Goal: Book appointment/travel/reservation

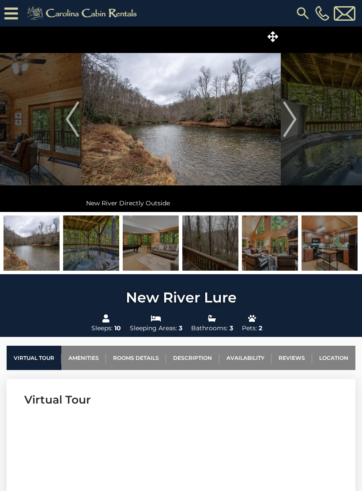
click at [114, 154] on img at bounding box center [181, 118] width 199 height 185
click at [286, 123] on img "Next" at bounding box center [289, 118] width 13 height 35
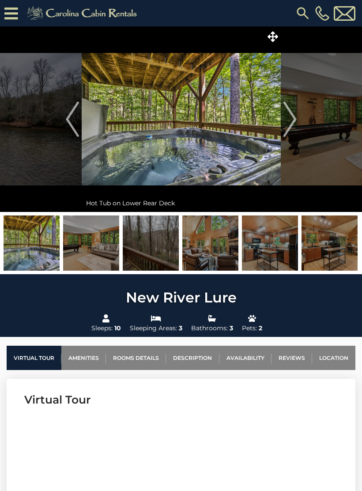
click at [286, 124] on img "Next" at bounding box center [289, 118] width 13 height 35
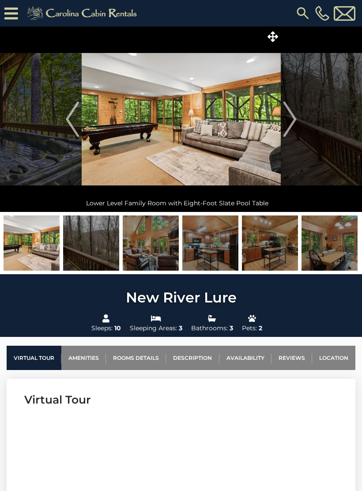
click at [294, 119] on img "Next" at bounding box center [289, 118] width 13 height 35
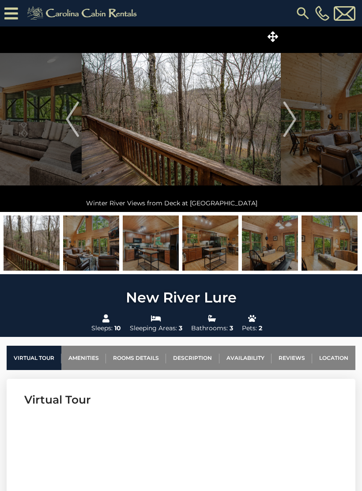
click at [287, 126] on img "Next" at bounding box center [289, 118] width 13 height 35
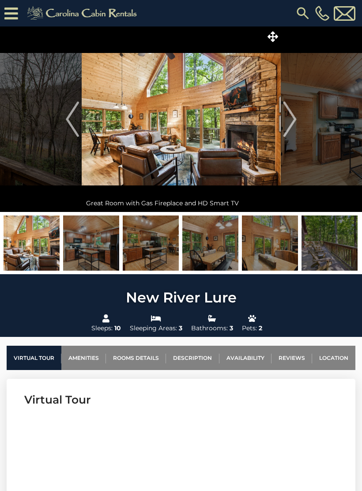
click at [292, 121] on img "Next" at bounding box center [289, 118] width 13 height 35
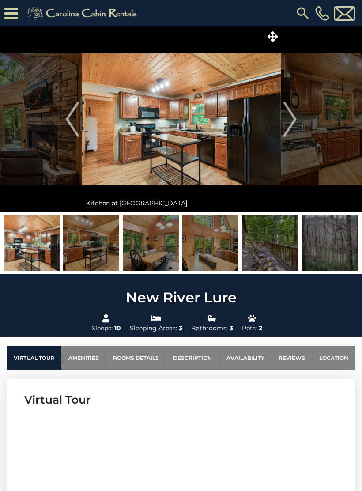
click at [293, 120] on img "Next" at bounding box center [289, 118] width 13 height 35
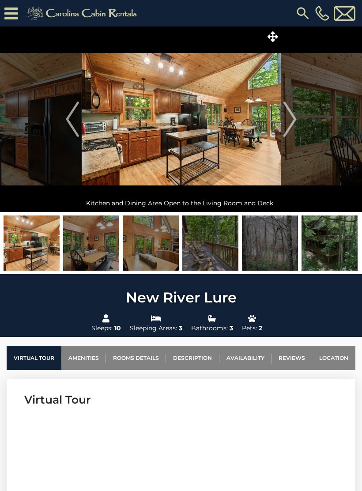
click at [295, 116] on img "Next" at bounding box center [289, 118] width 13 height 35
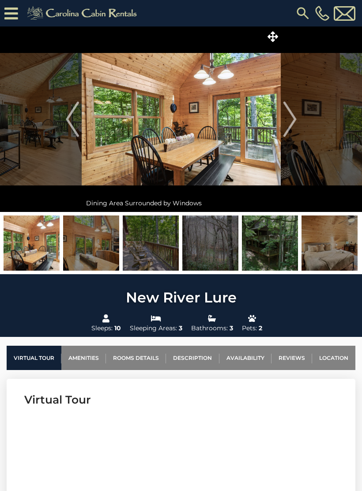
click at [295, 115] on img "Next" at bounding box center [289, 118] width 13 height 35
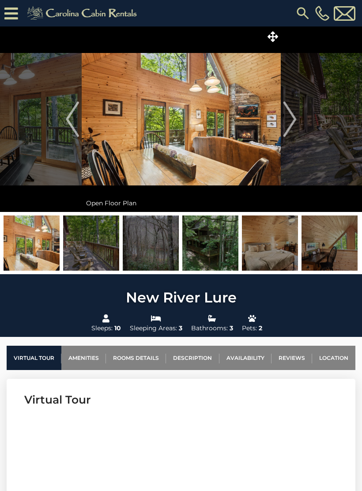
click at [290, 115] on img "Next" at bounding box center [289, 118] width 13 height 35
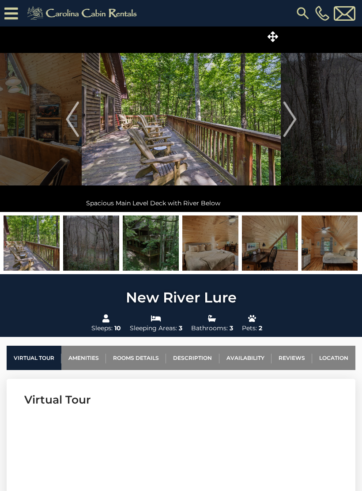
click at [283, 119] on img "Next" at bounding box center [289, 118] width 13 height 35
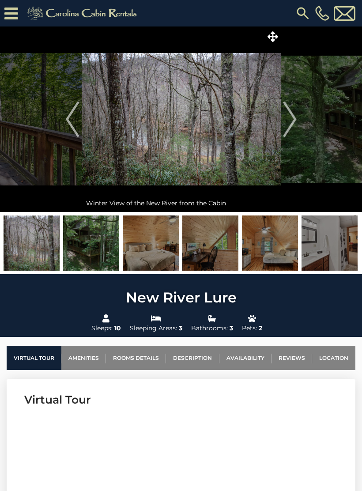
click at [285, 120] on img "Next" at bounding box center [289, 118] width 13 height 35
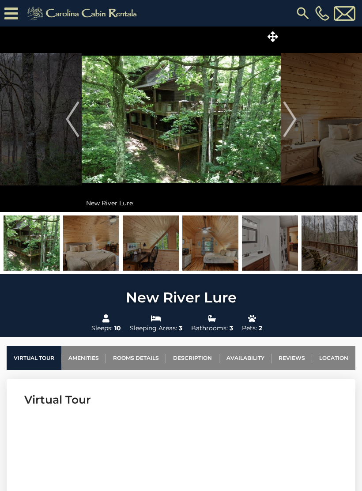
click at [291, 111] on img "Next" at bounding box center [289, 118] width 13 height 35
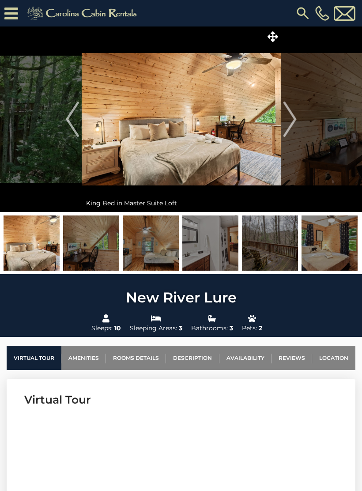
click at [288, 120] on img "Next" at bounding box center [289, 118] width 13 height 35
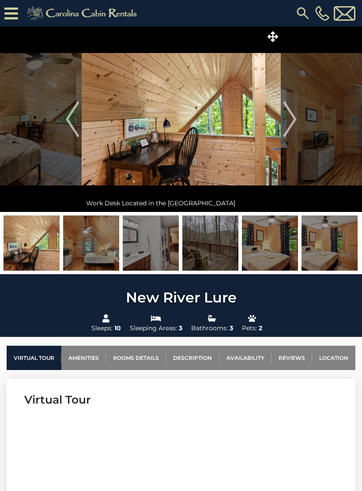
click at [294, 113] on img "Next" at bounding box center [289, 118] width 13 height 35
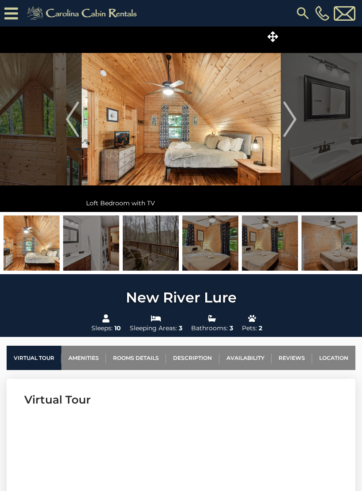
click at [288, 119] on img "Next" at bounding box center [289, 118] width 13 height 35
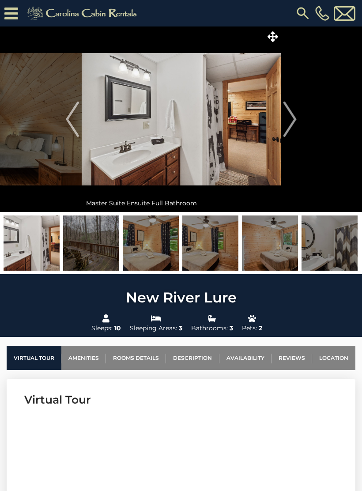
click at [289, 121] on img "Next" at bounding box center [289, 118] width 13 height 35
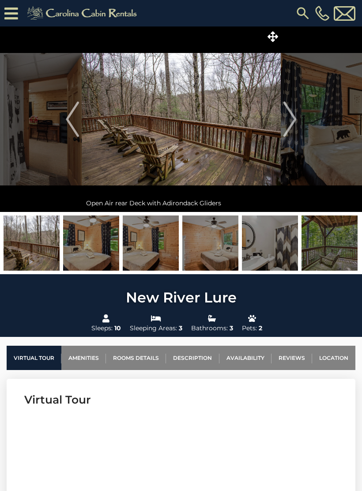
click at [290, 117] on img "Next" at bounding box center [289, 118] width 13 height 35
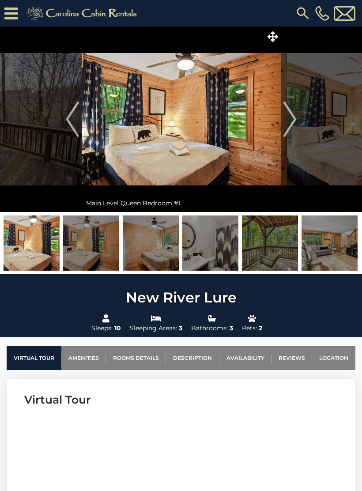
click at [291, 116] on img "Next" at bounding box center [289, 118] width 13 height 35
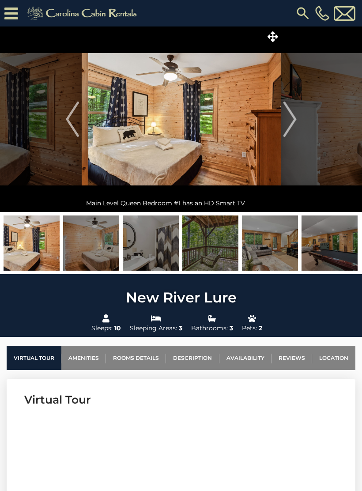
click at [290, 113] on img "Next" at bounding box center [289, 118] width 13 height 35
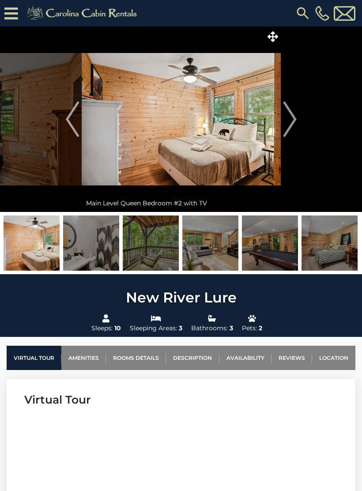
click at [287, 119] on img "Next" at bounding box center [289, 118] width 13 height 35
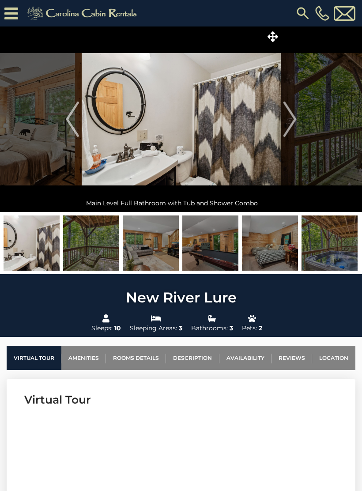
click at [289, 116] on img "Next" at bounding box center [289, 118] width 13 height 35
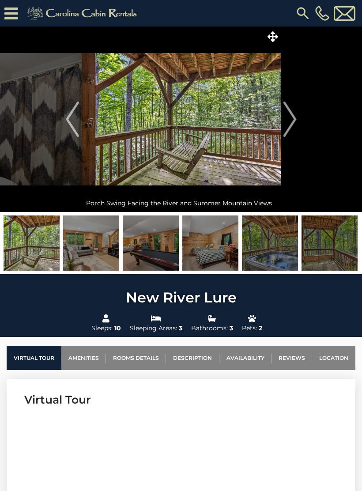
click at [288, 115] on img "Next" at bounding box center [289, 118] width 13 height 35
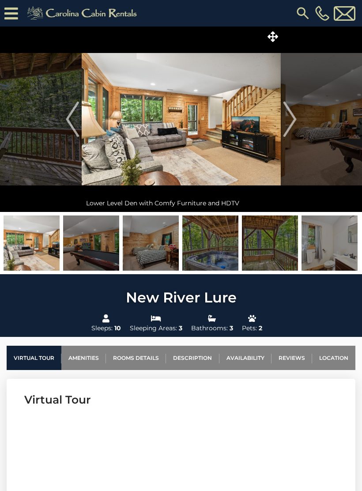
click at [286, 115] on img "Next" at bounding box center [289, 118] width 13 height 35
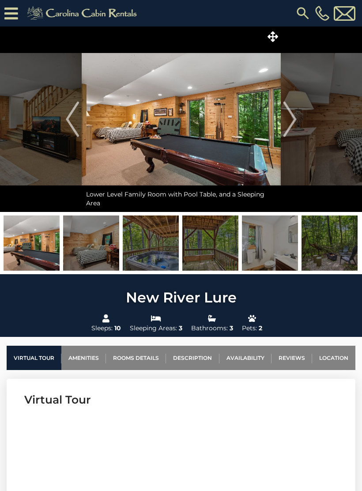
click at [78, 126] on img "Previous" at bounding box center [72, 118] width 13 height 35
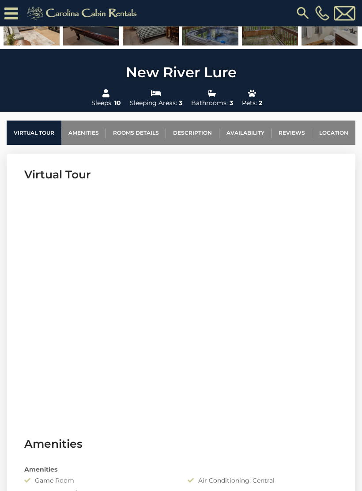
scroll to position [235, 0]
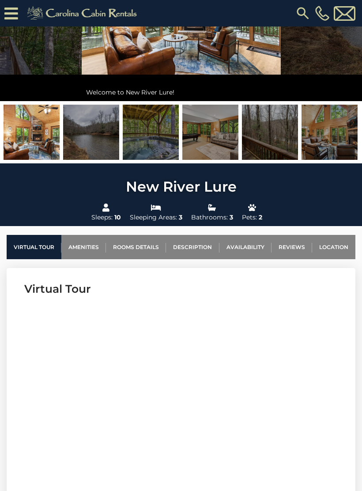
scroll to position [128, 0]
click at [237, 246] on link "Availability" at bounding box center [245, 247] width 52 height 24
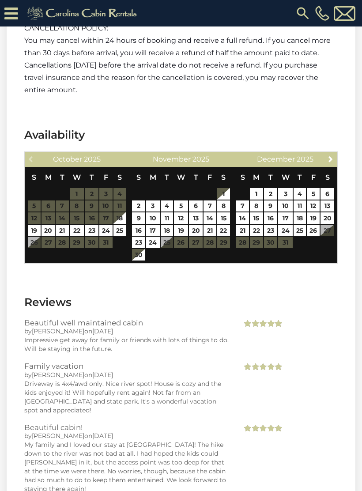
scroll to position [2258, 0]
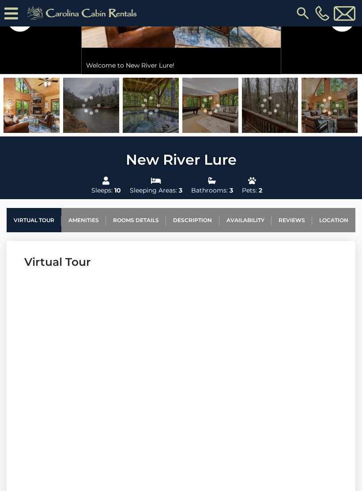
scroll to position [192, 0]
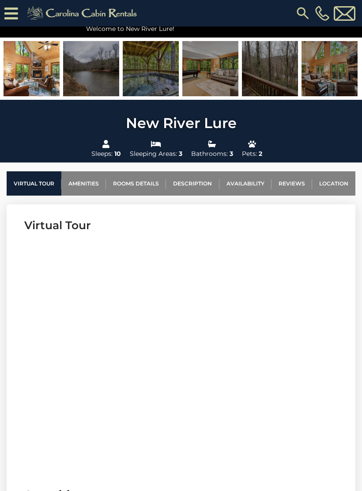
click at [334, 180] on link "Location" at bounding box center [333, 183] width 43 height 24
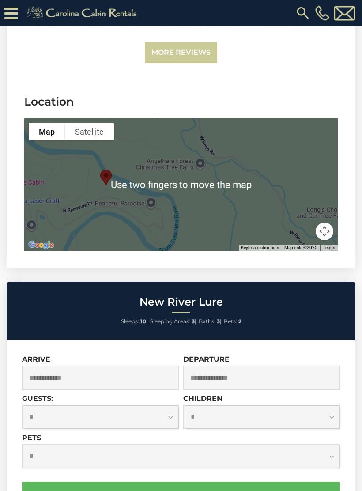
scroll to position [2787, 0]
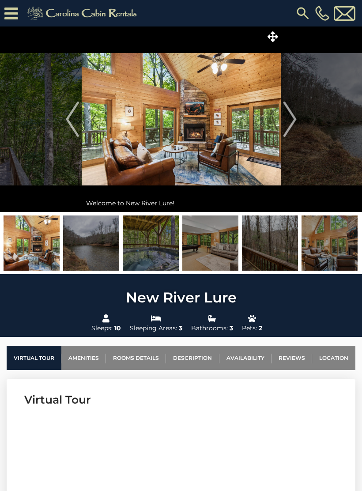
click at [285, 113] on img "Next" at bounding box center [289, 118] width 13 height 35
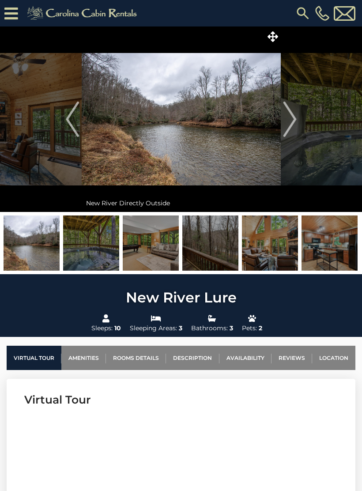
click at [285, 118] on img "Next" at bounding box center [289, 118] width 13 height 35
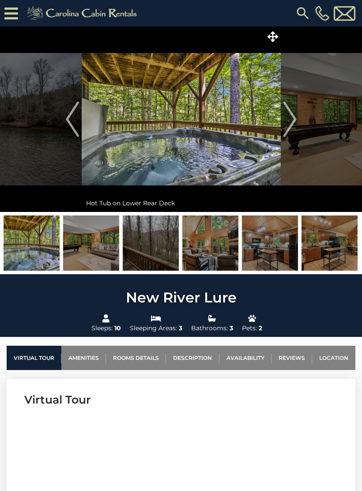
click at [282, 119] on button "Next" at bounding box center [290, 118] width 18 height 185
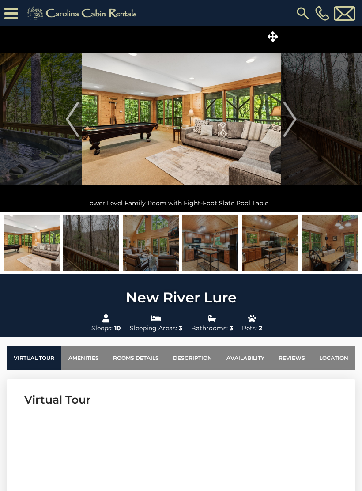
click at [289, 115] on img "Next" at bounding box center [289, 118] width 13 height 35
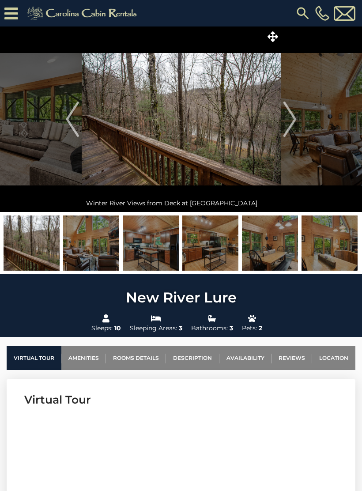
click at [284, 120] on img "Next" at bounding box center [289, 118] width 13 height 35
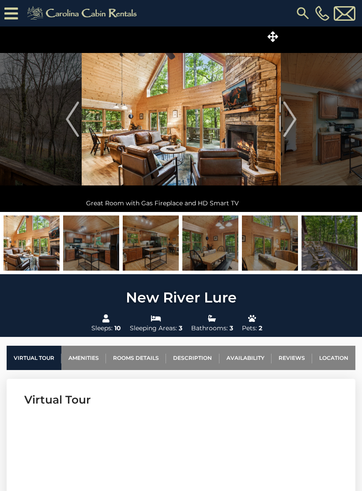
click at [284, 120] on img "Next" at bounding box center [289, 118] width 13 height 35
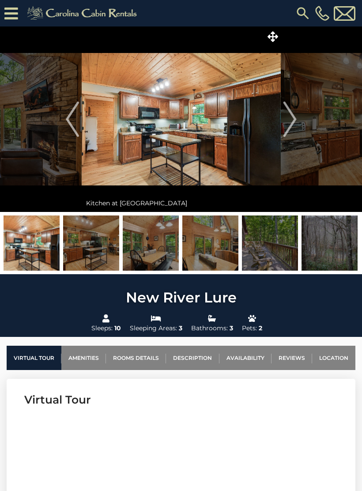
click at [283, 118] on img "Next" at bounding box center [289, 118] width 13 height 35
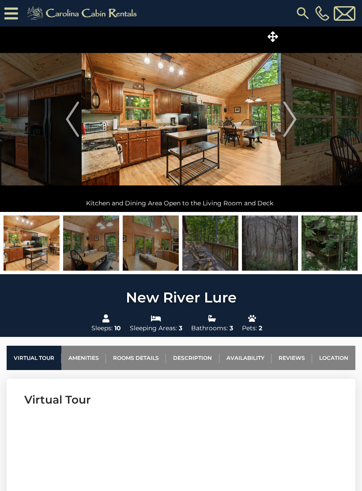
click at [289, 118] on img "Next" at bounding box center [289, 118] width 13 height 35
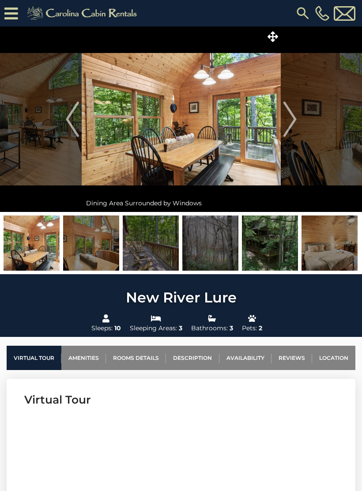
click at [290, 117] on img "Next" at bounding box center [289, 118] width 13 height 35
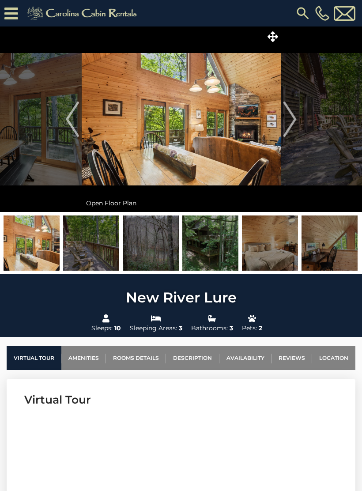
click at [289, 115] on img "Next" at bounding box center [289, 118] width 13 height 35
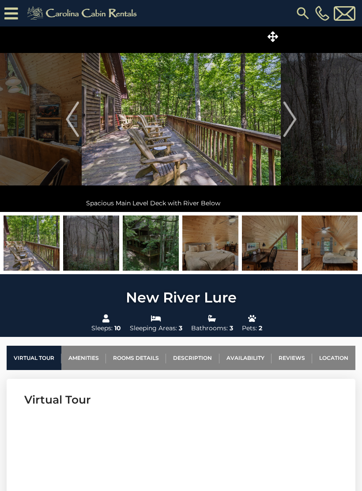
click at [289, 116] on img "Next" at bounding box center [289, 118] width 13 height 35
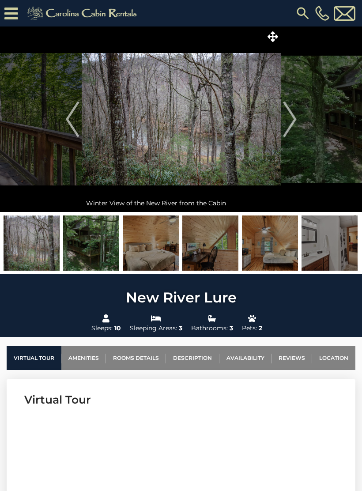
click at [285, 118] on img "Next" at bounding box center [289, 118] width 13 height 35
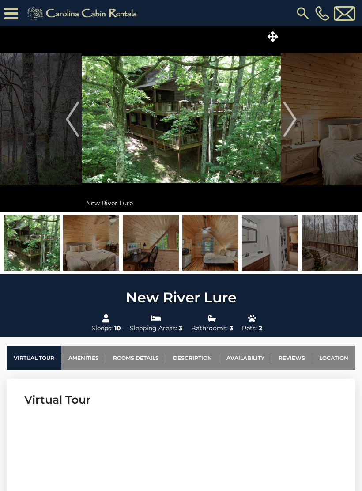
click at [287, 117] on img "Next" at bounding box center [289, 118] width 13 height 35
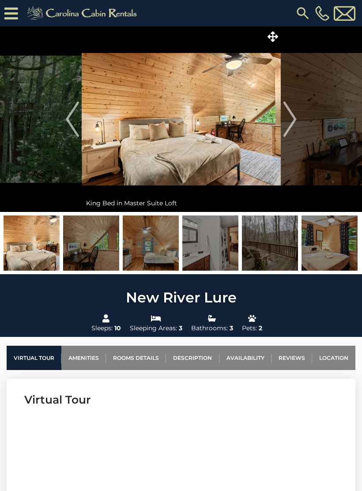
click at [282, 117] on button "Next" at bounding box center [290, 118] width 18 height 185
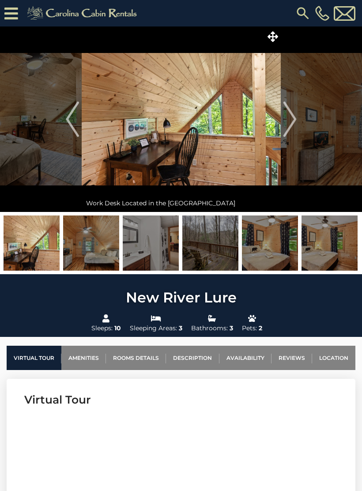
click at [287, 115] on img "Next" at bounding box center [289, 118] width 13 height 35
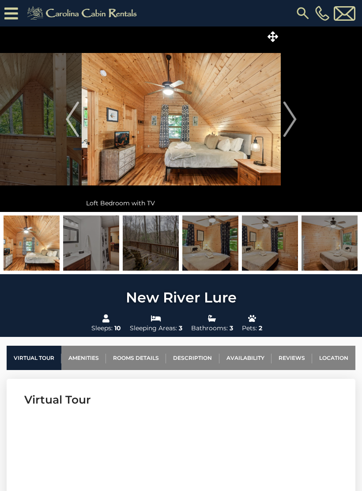
click at [287, 116] on img "Next" at bounding box center [289, 118] width 13 height 35
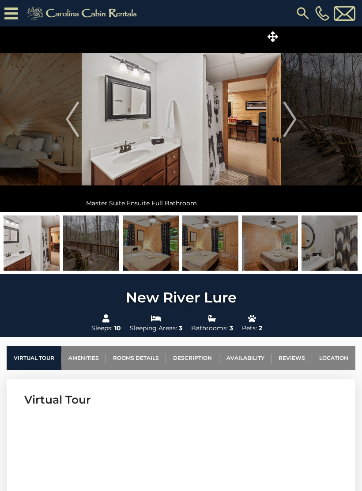
click at [283, 120] on img "Next" at bounding box center [289, 118] width 13 height 35
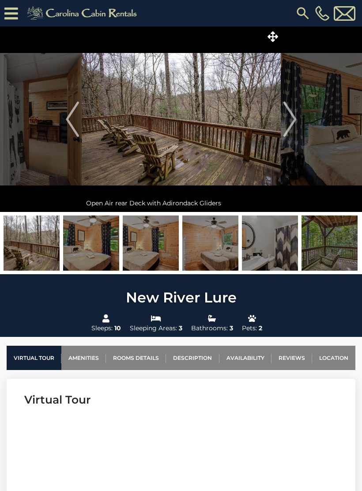
click at [291, 114] on img "Next" at bounding box center [289, 118] width 13 height 35
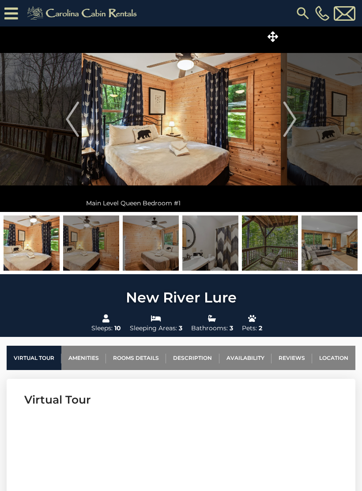
click at [285, 120] on img "Next" at bounding box center [289, 118] width 13 height 35
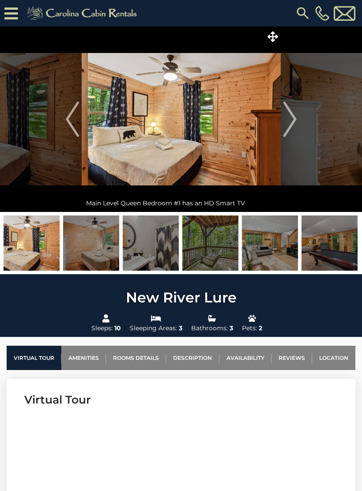
click at [283, 119] on img "Next" at bounding box center [289, 118] width 13 height 35
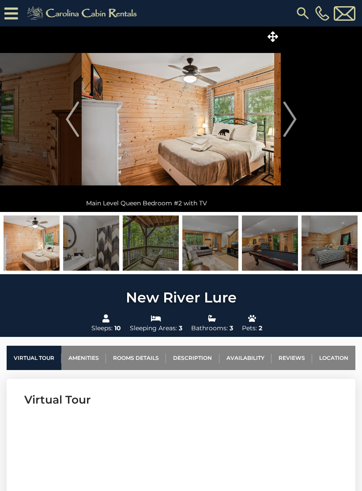
click at [281, 122] on button "Next" at bounding box center [290, 118] width 18 height 185
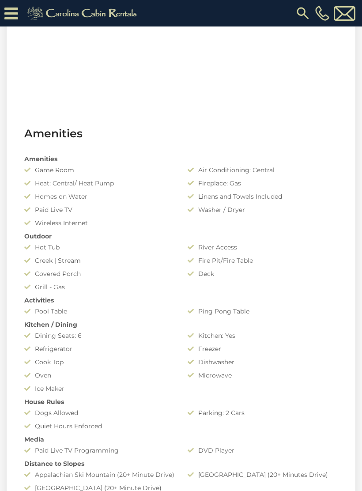
scroll to position [734, 0]
